Goal: Find specific page/section: Find specific page/section

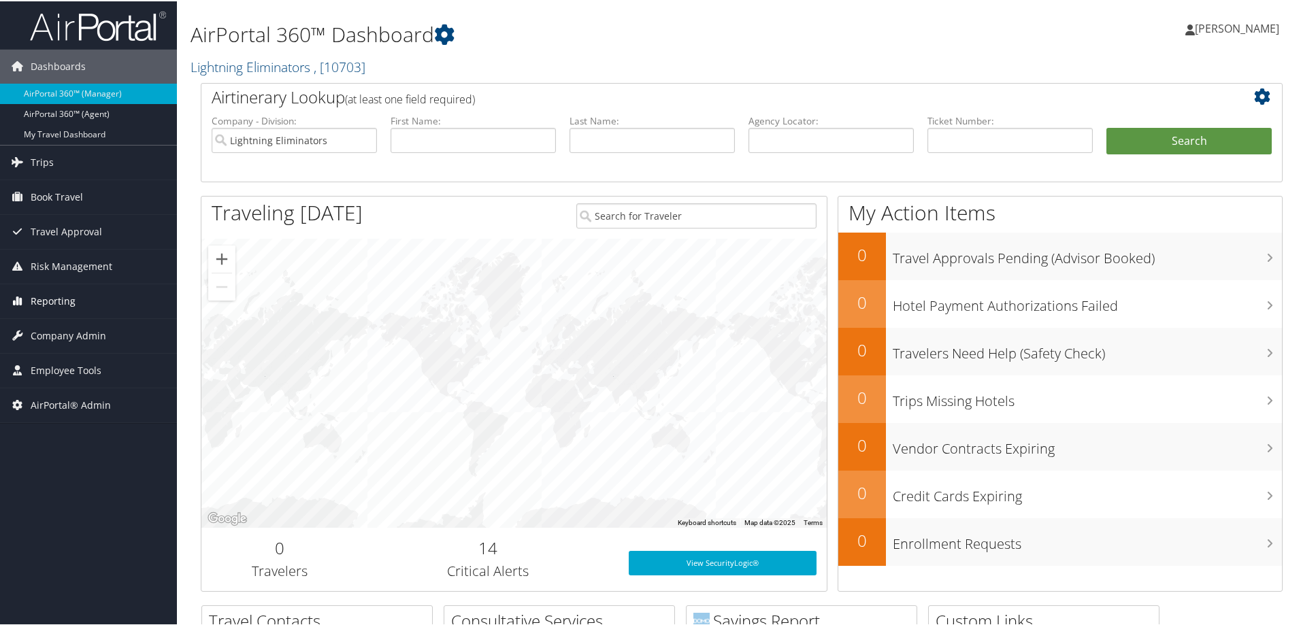
drag, startPoint x: 161, startPoint y: 357, endPoint x: 54, endPoint y: 295, distance: 124.1
click at [54, 295] on span "Reporting" at bounding box center [53, 300] width 45 height 34
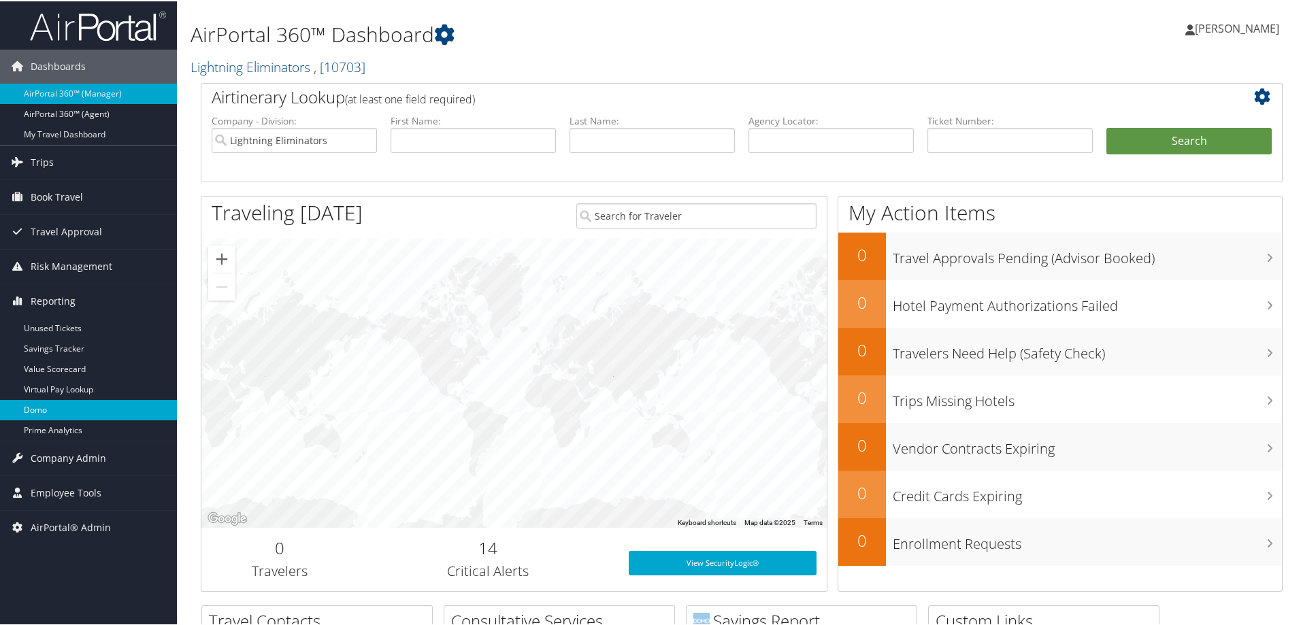
click at [33, 414] on link "Domo" at bounding box center [88, 409] width 177 height 20
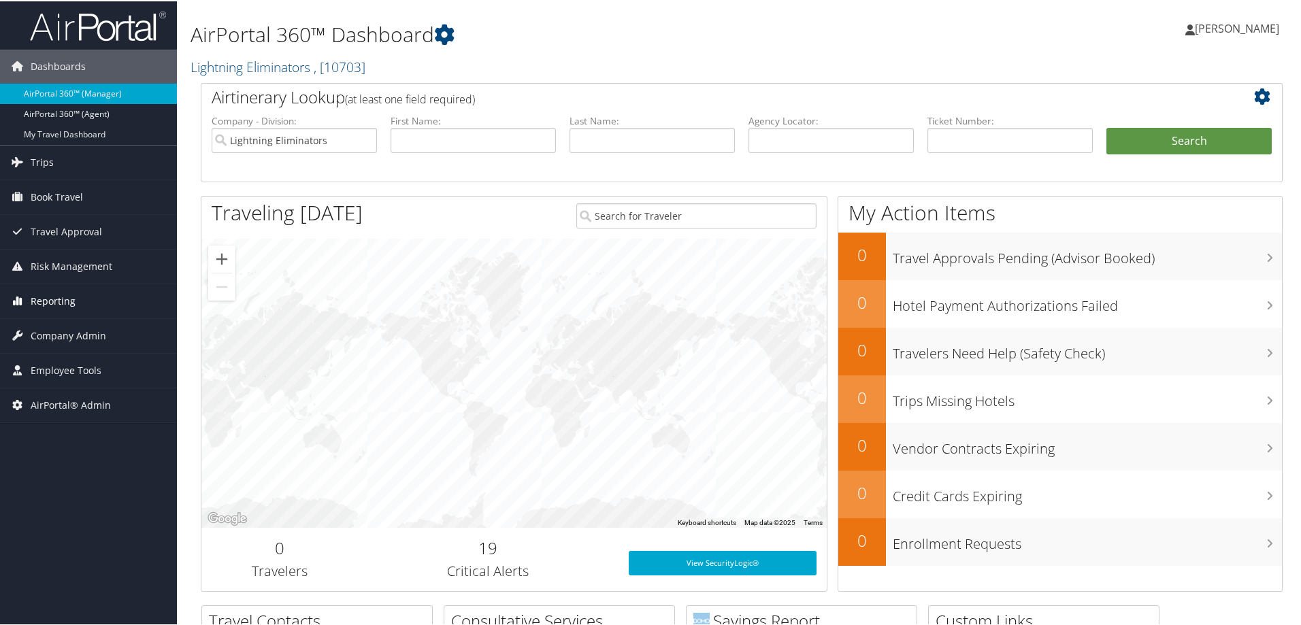
click at [52, 293] on span "Reporting" at bounding box center [53, 300] width 45 height 34
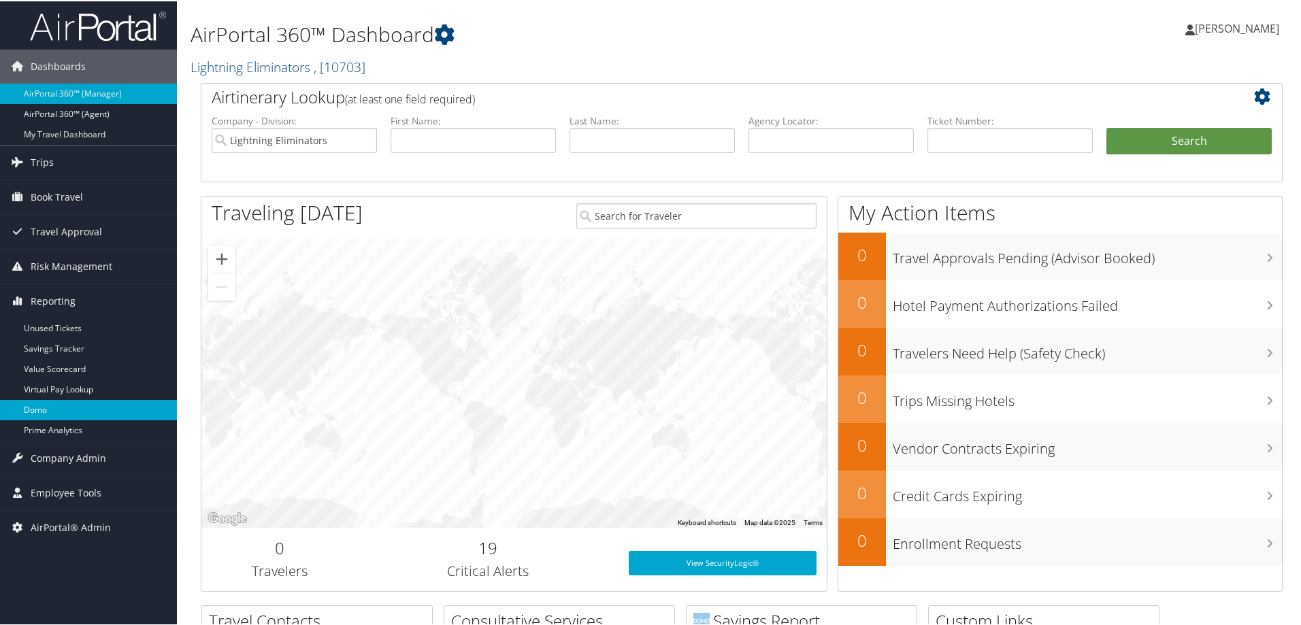
click at [48, 409] on link "Domo" at bounding box center [88, 409] width 177 height 20
